Goal: Task Accomplishment & Management: Complete application form

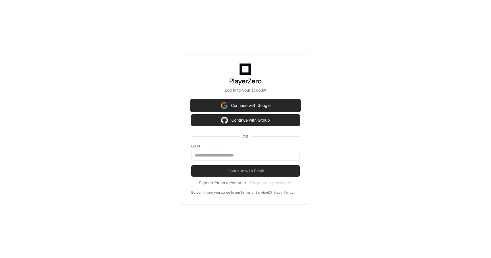
click at [240, 107] on button "Continue with Google" at bounding box center [245, 105] width 108 height 11
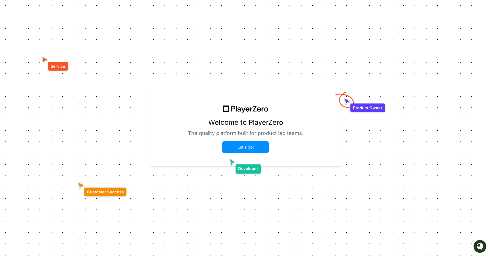
click at [242, 148] on button "Let's go!" at bounding box center [245, 147] width 45 height 11
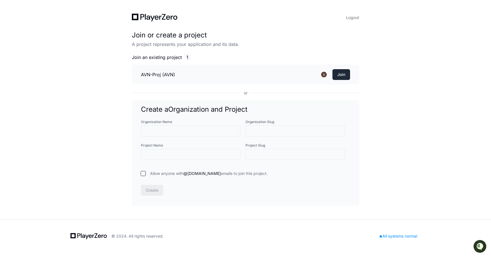
click at [334, 73] on button "Join" at bounding box center [341, 74] width 18 height 11
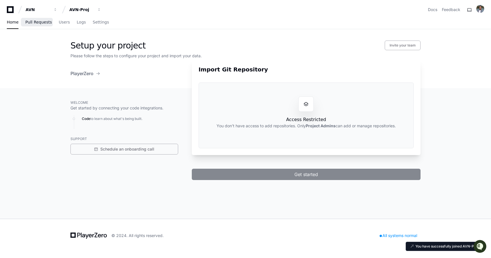
click at [37, 23] on span "Pull Requests" at bounding box center [38, 21] width 26 height 3
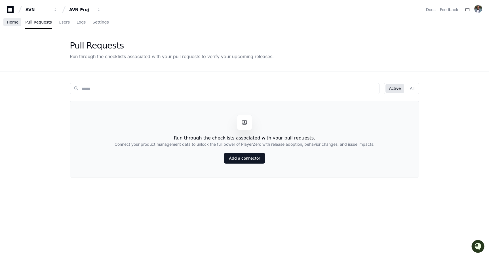
click at [9, 24] on link "Home" at bounding box center [13, 22] width 12 height 13
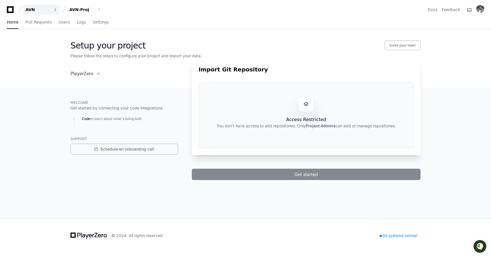
click at [51, 9] on button "AVN" at bounding box center [41, 10] width 36 height 10
click at [12, 12] on icon at bounding box center [10, 9] width 7 height 7
click at [9, 9] on icon at bounding box center [10, 9] width 11 height 7
click at [13, 10] on icon at bounding box center [10, 9] width 7 height 7
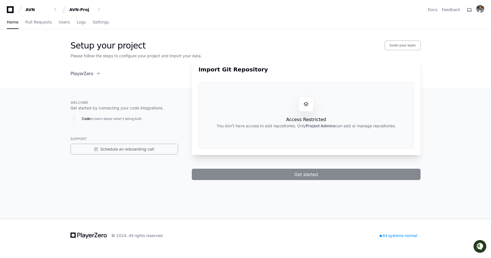
click at [13, 10] on icon at bounding box center [10, 9] width 7 height 7
click at [7, 9] on icon at bounding box center [10, 9] width 7 height 7
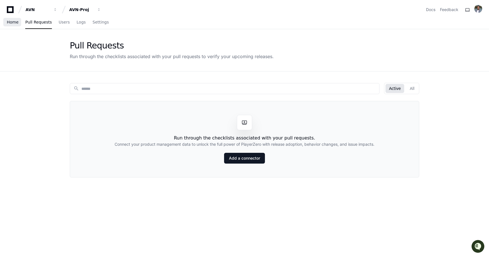
click at [14, 23] on span "Home" at bounding box center [13, 21] width 12 height 3
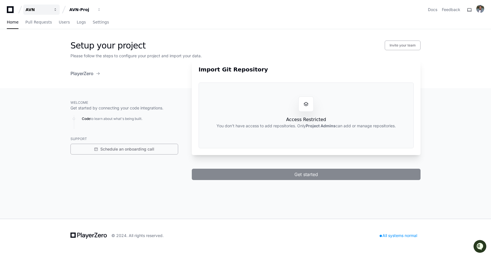
click at [30, 9] on div "AVN" at bounding box center [38, 10] width 24 height 6
click at [47, 30] on link "Manage Organizations" at bounding box center [70, 29] width 73 height 7
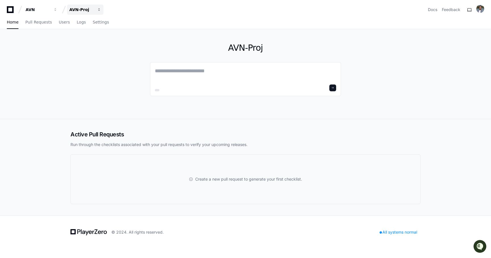
click at [50, 9] on div "AVN-Proj" at bounding box center [38, 10] width 24 height 6
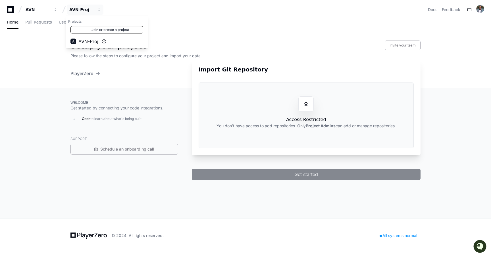
click at [97, 31] on link "Join or create a project" at bounding box center [106, 29] width 73 height 7
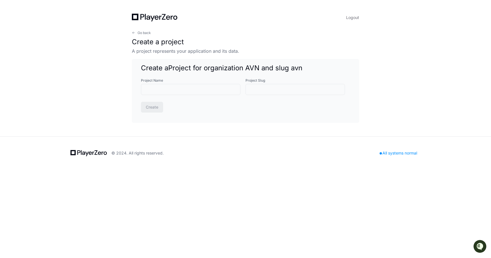
click at [146, 35] on div "Go back Create a project A project represents your application and its data." at bounding box center [245, 43] width 227 height 24
click at [146, 33] on span "Go back" at bounding box center [143, 33] width 13 height 5
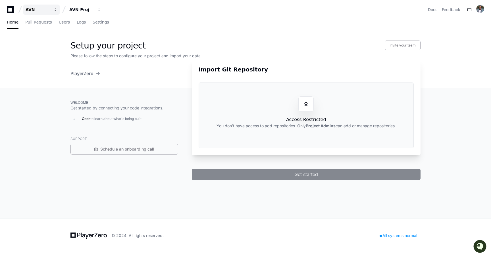
click at [50, 11] on div "AVN" at bounding box center [38, 10] width 24 height 6
click at [95, 10] on button "AVN-Proj" at bounding box center [85, 10] width 36 height 10
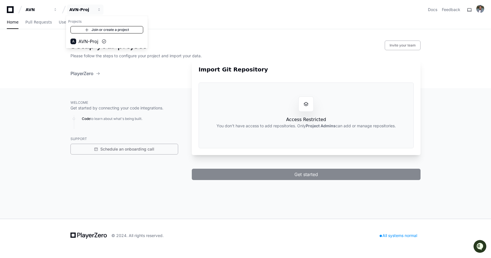
click at [98, 29] on link "Join or create a project" at bounding box center [106, 29] width 73 height 7
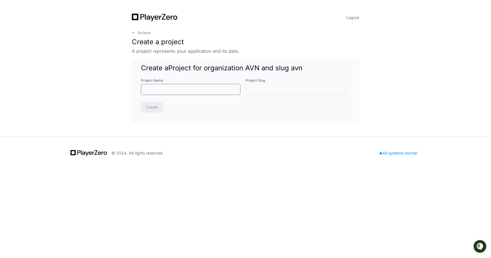
click at [172, 88] on input "Project Name" at bounding box center [190, 90] width 92 height 6
type input "*"
type input "**"
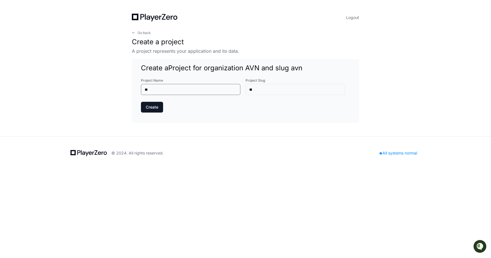
type input "***"
type input "****"
type input "*****"
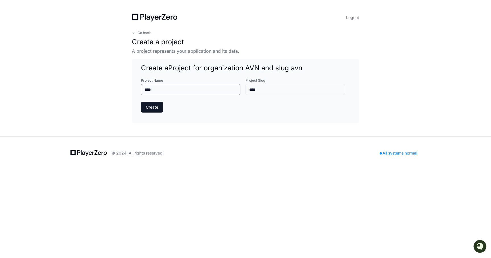
type input "*****"
type input "******"
type input "*******"
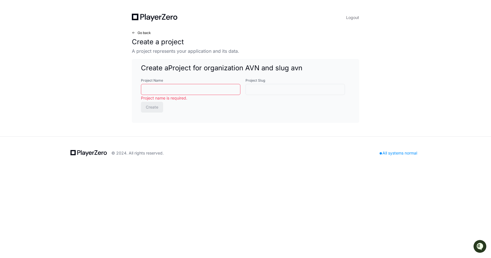
click at [140, 35] on span "Go back" at bounding box center [143, 33] width 13 height 5
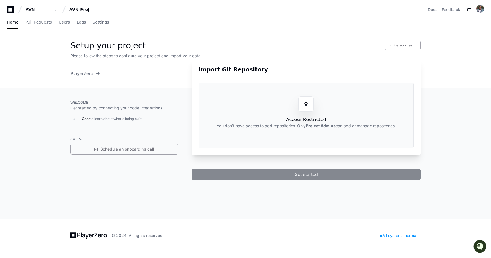
click at [95, 74] on div "PlayerZero" at bounding box center [85, 73] width 30 height 7
click at [98, 73] on span at bounding box center [98, 73] width 5 height 5
click at [65, 24] on span "Users" at bounding box center [64, 21] width 11 height 3
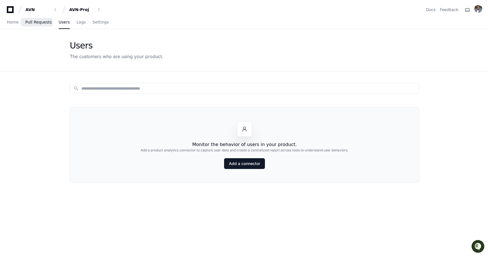
click at [38, 22] on span "Pull Requests" at bounding box center [38, 21] width 26 height 3
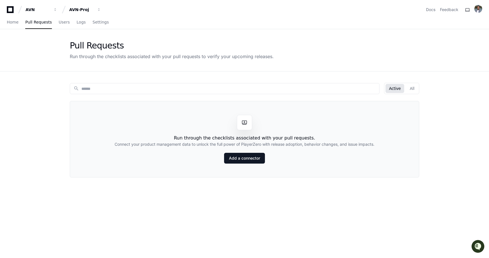
click at [20, 10] on span at bounding box center [20, 9] width 9 height 9
click at [28, 10] on div "AVN" at bounding box center [38, 10] width 24 height 6
click at [9, 9] on icon at bounding box center [10, 9] width 11 height 7
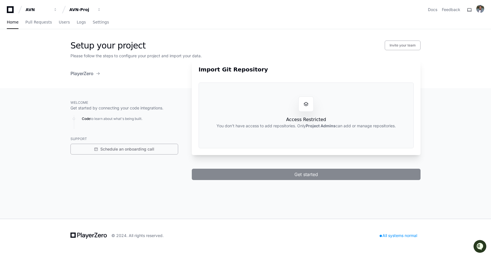
click at [100, 74] on span at bounding box center [98, 73] width 5 height 5
click at [98, 73] on span at bounding box center [98, 73] width 5 height 5
click at [479, 8] on img at bounding box center [480, 9] width 8 height 8
click at [445, 68] on button "Log Out" at bounding box center [456, 71] width 35 height 9
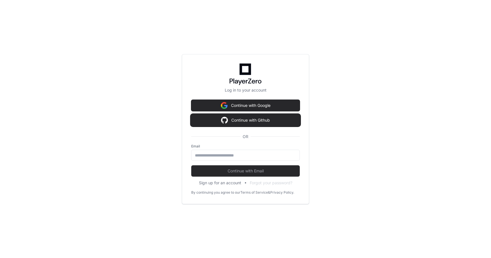
click at [261, 120] on button "Continue with Github" at bounding box center [245, 120] width 108 height 11
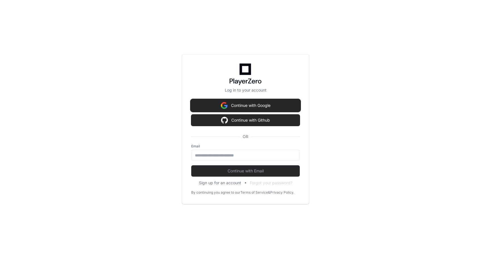
click at [271, 104] on button "Continue with Google" at bounding box center [245, 105] width 108 height 11
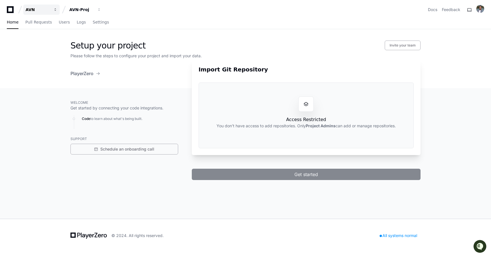
click at [30, 8] on div "AVN" at bounding box center [38, 10] width 24 height 6
click at [11, 9] on icon at bounding box center [10, 9] width 11 height 7
click at [12, 11] on icon at bounding box center [10, 9] width 11 height 7
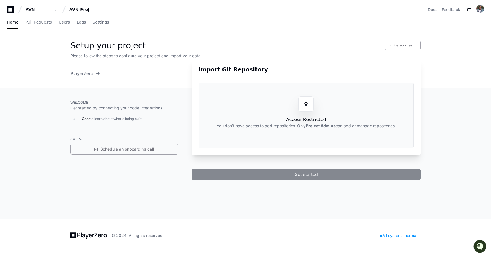
click at [29, 77] on div "Setup your project Invite your team Please follow the steps to configure your p…" at bounding box center [245, 124] width 491 height 190
click at [99, 74] on span at bounding box center [98, 73] width 5 height 5
